Goal: Navigation & Orientation: Find specific page/section

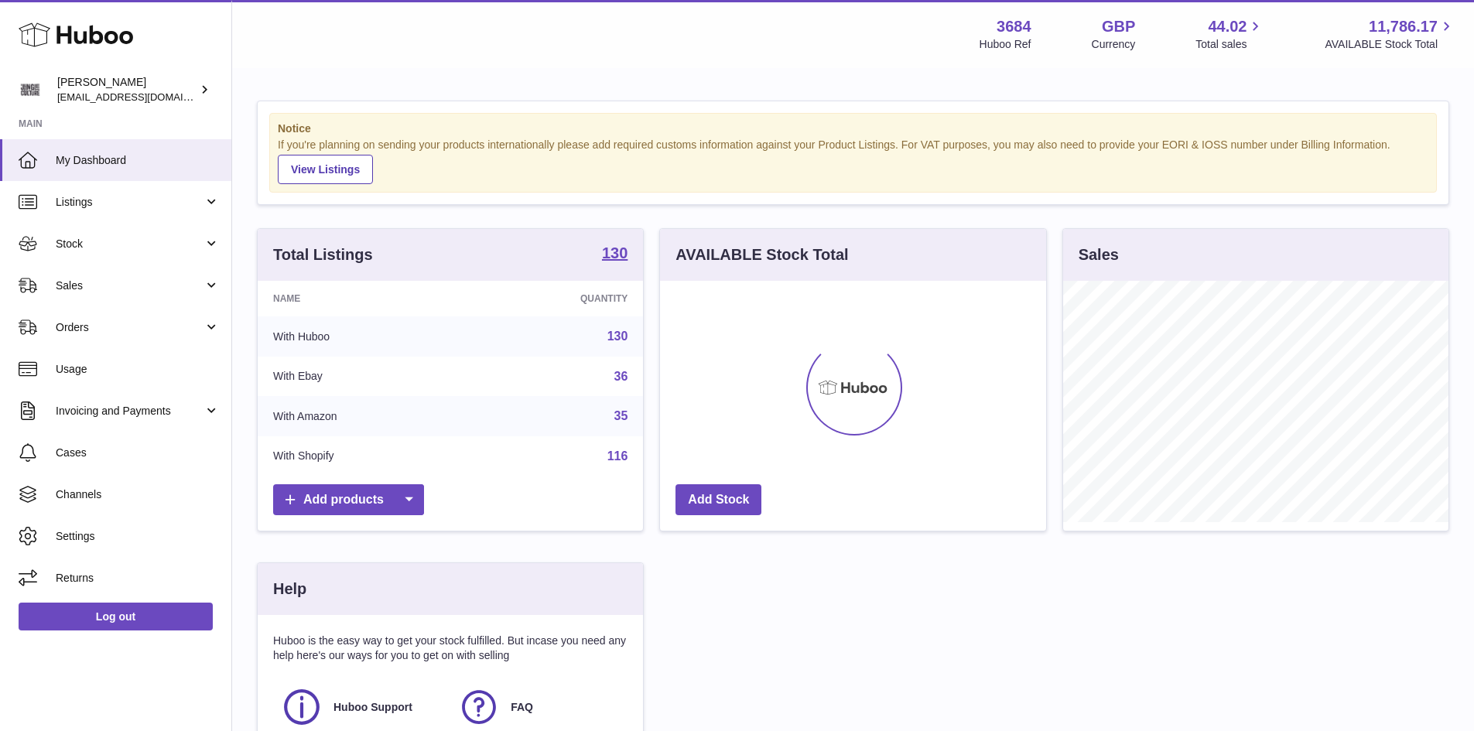
scroll to position [241, 386]
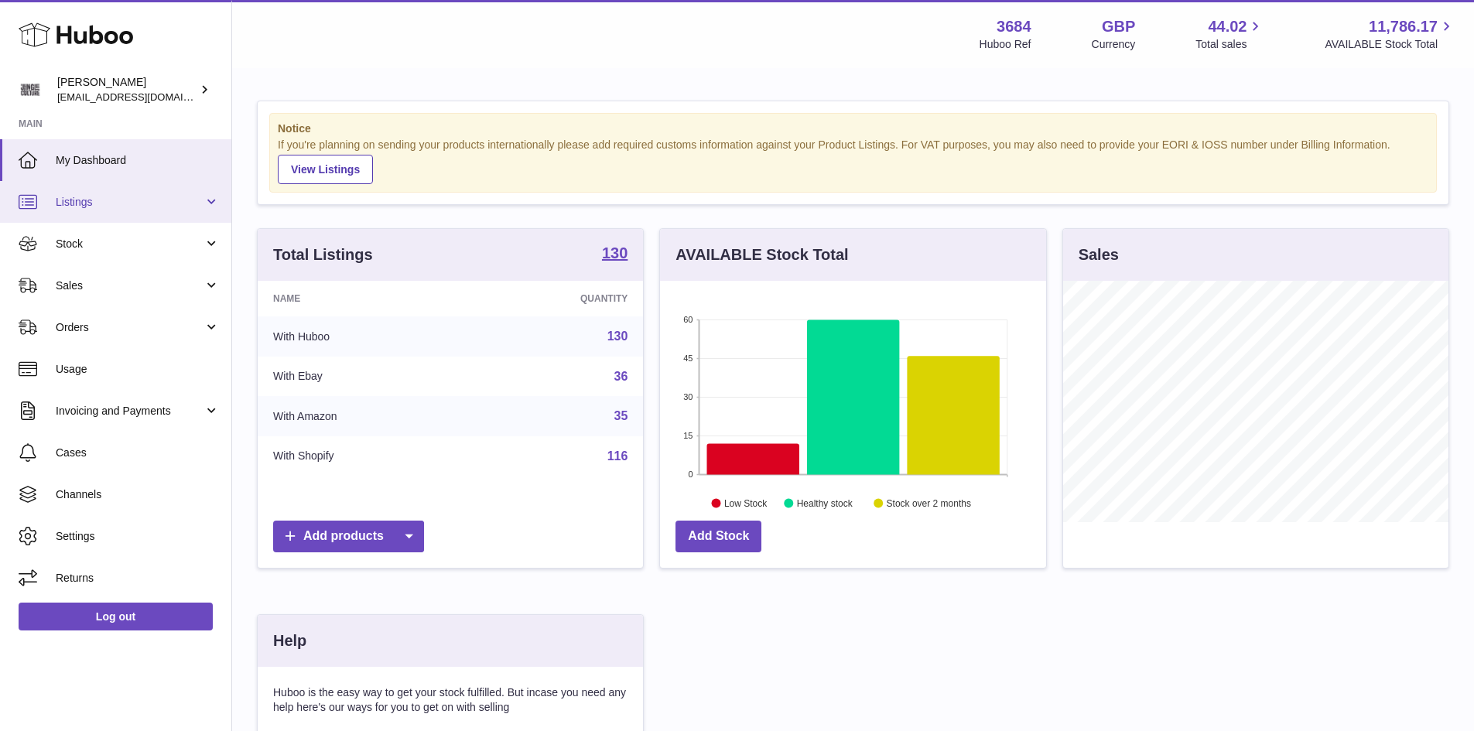
click at [107, 202] on span "Listings" at bounding box center [130, 202] width 148 height 15
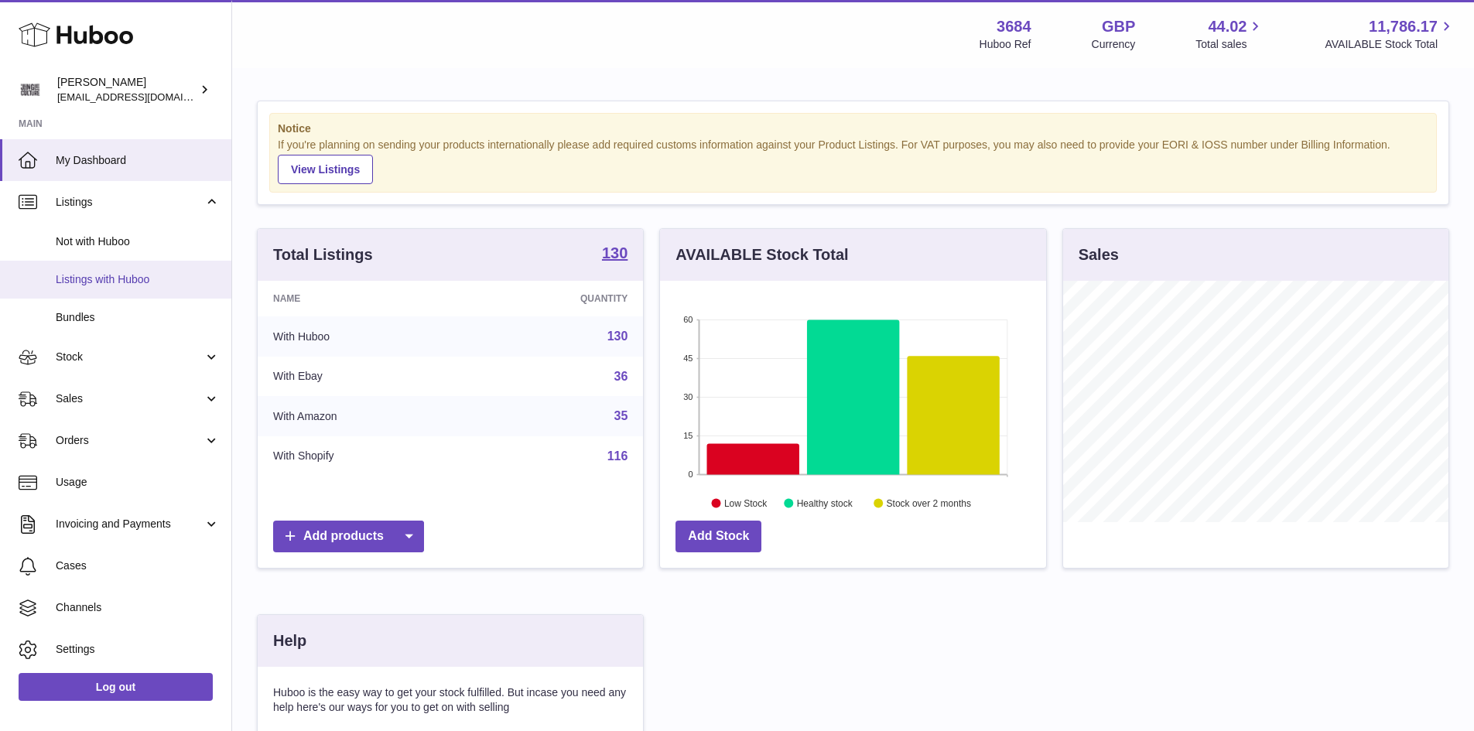
click at [113, 282] on span "Listings with Huboo" at bounding box center [138, 279] width 164 height 15
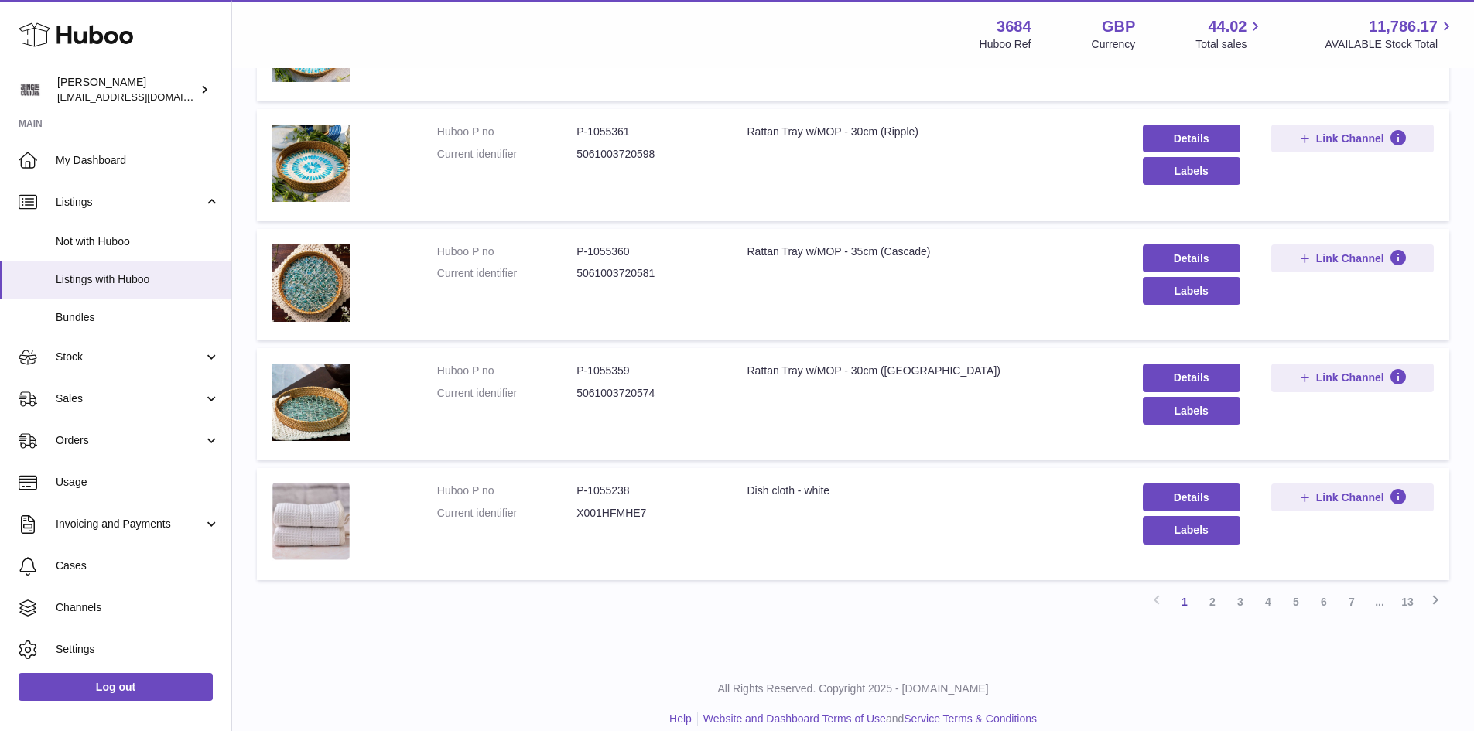
scroll to position [904, 0]
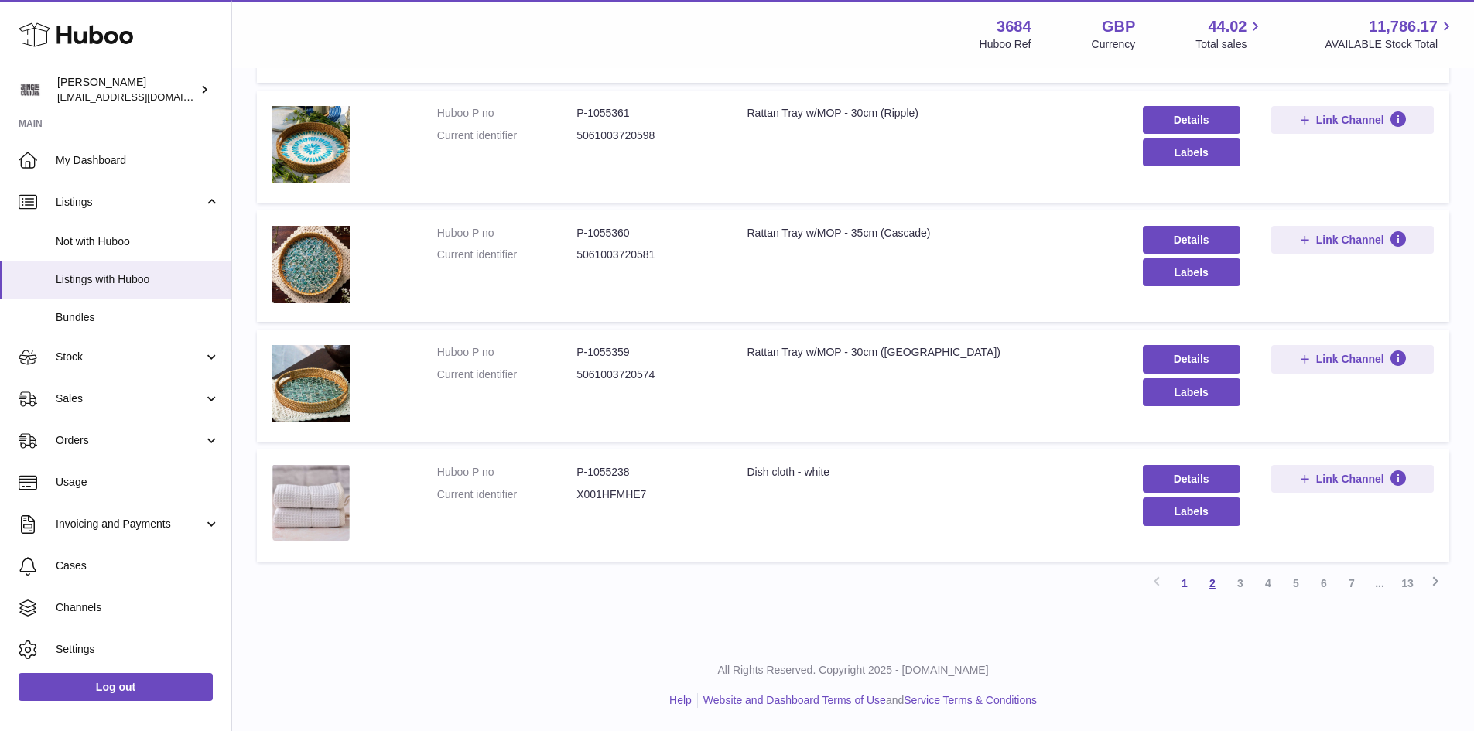
click at [1213, 584] on link "2" at bounding box center [1213, 584] width 28 height 28
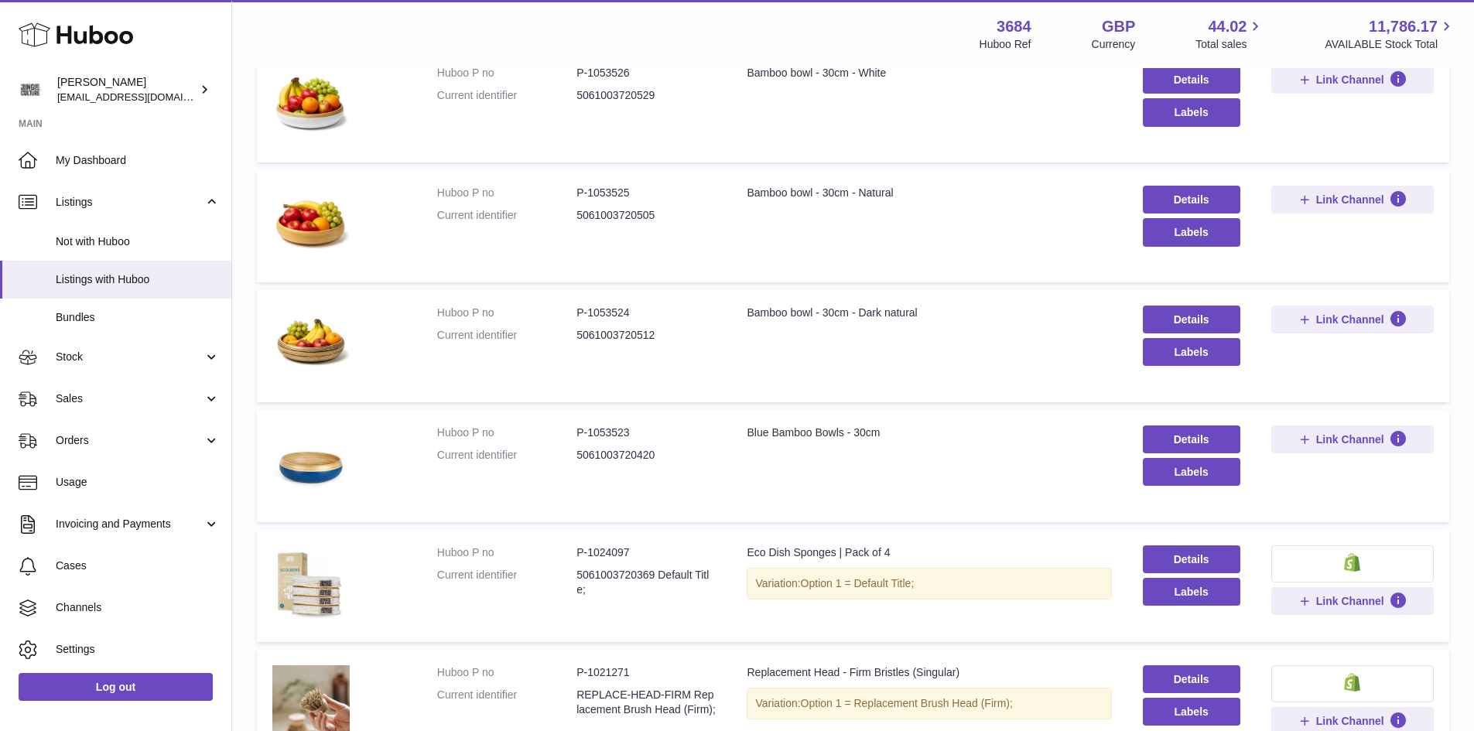
scroll to position [302, 0]
